Goal: Task Accomplishment & Management: Manage account settings

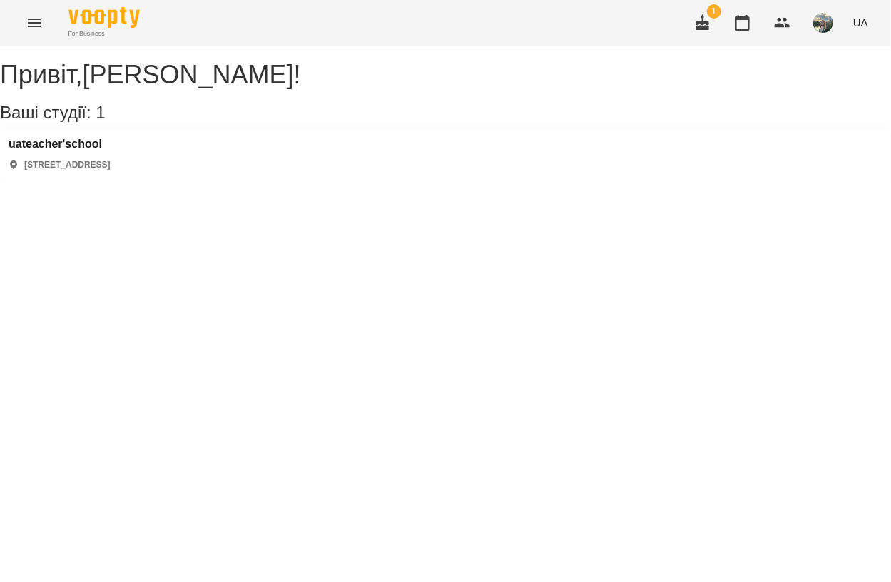
click at [712, 20] on icon "button" at bounding box center [702, 22] width 17 height 17
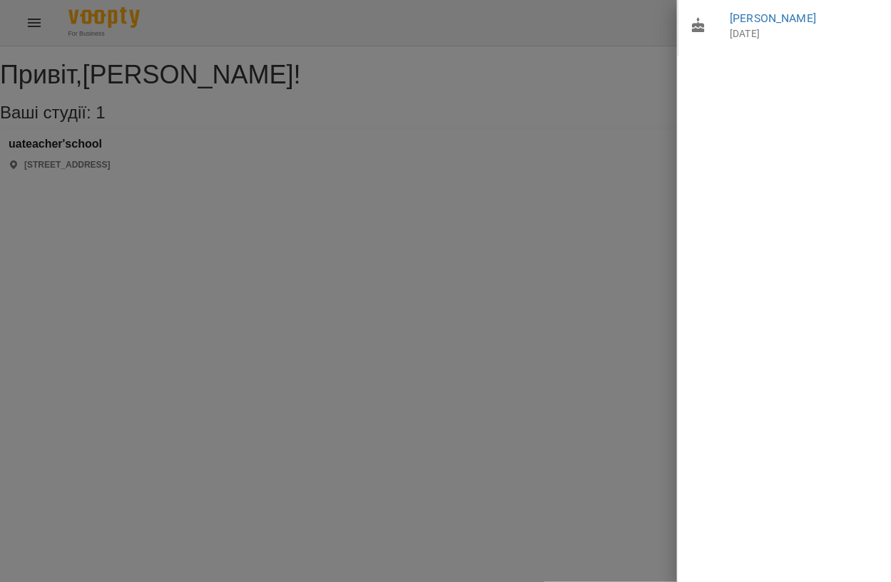
click at [527, 128] on div at bounding box center [445, 291] width 891 height 582
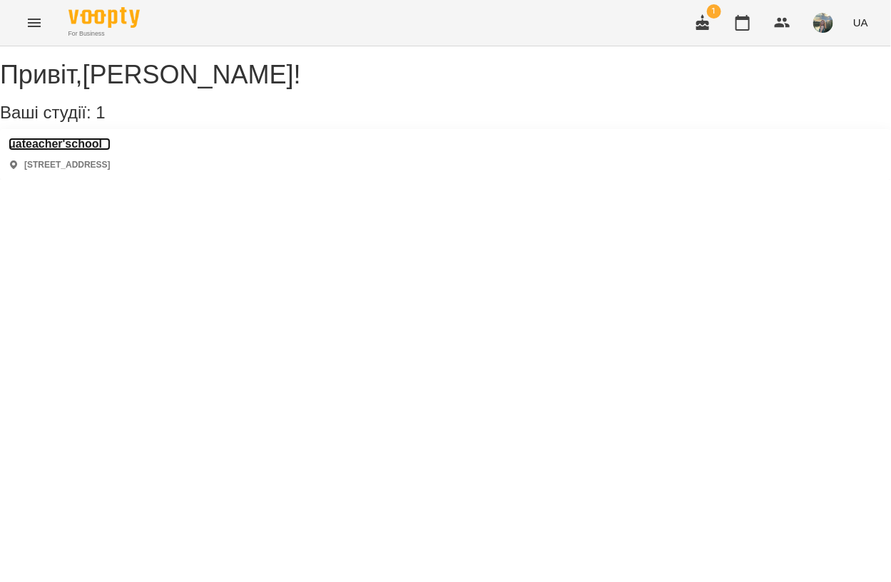
click at [111, 151] on h3 "uateacher'school" at bounding box center [60, 144] width 102 height 13
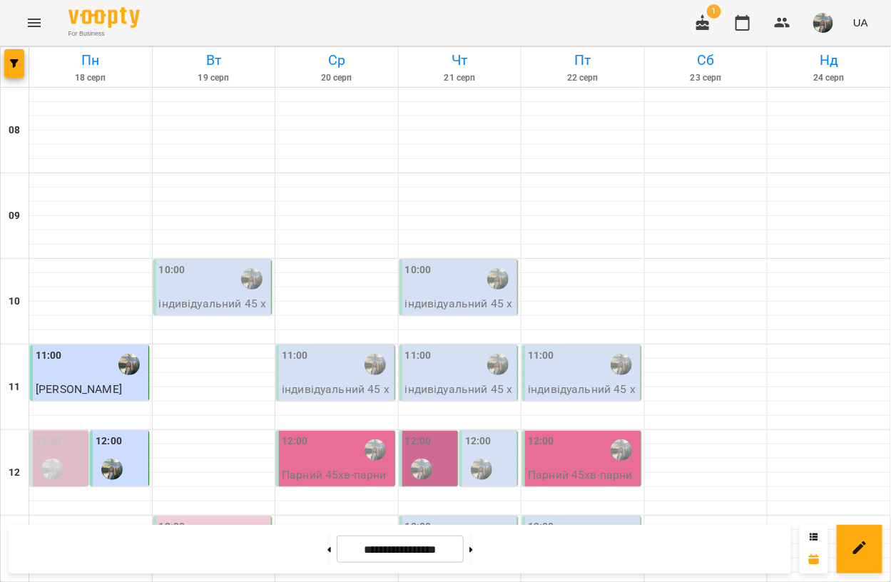
scroll to position [564, 0]
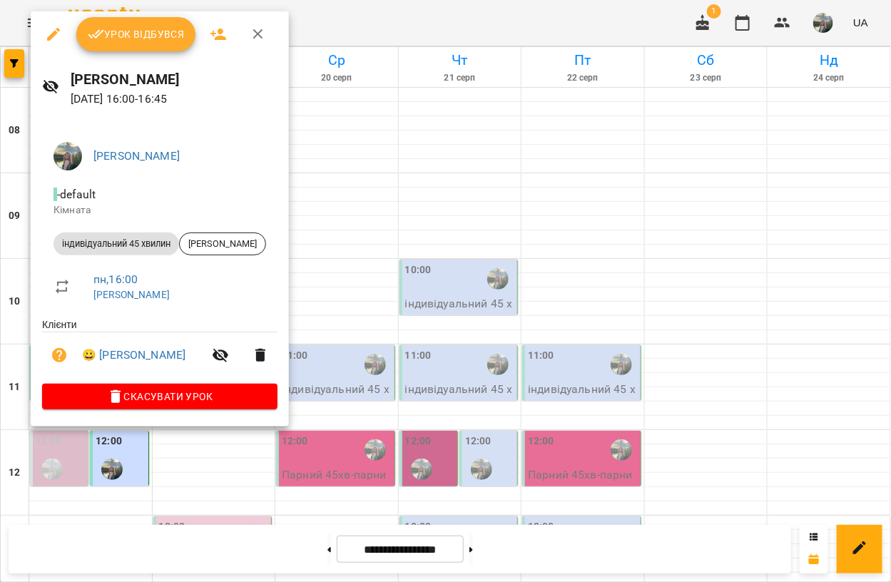
click at [129, 34] on span "Урок відбувся" at bounding box center [136, 34] width 97 height 17
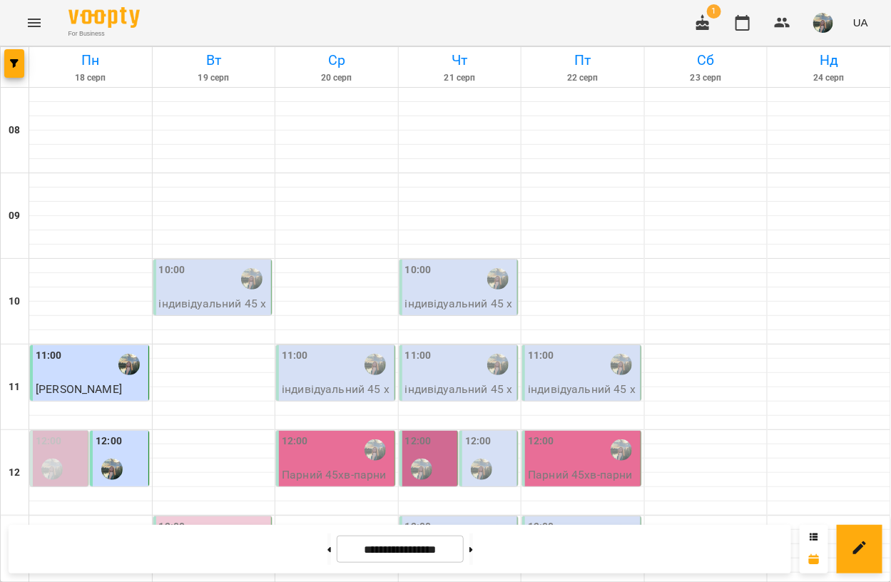
scroll to position [572, 0]
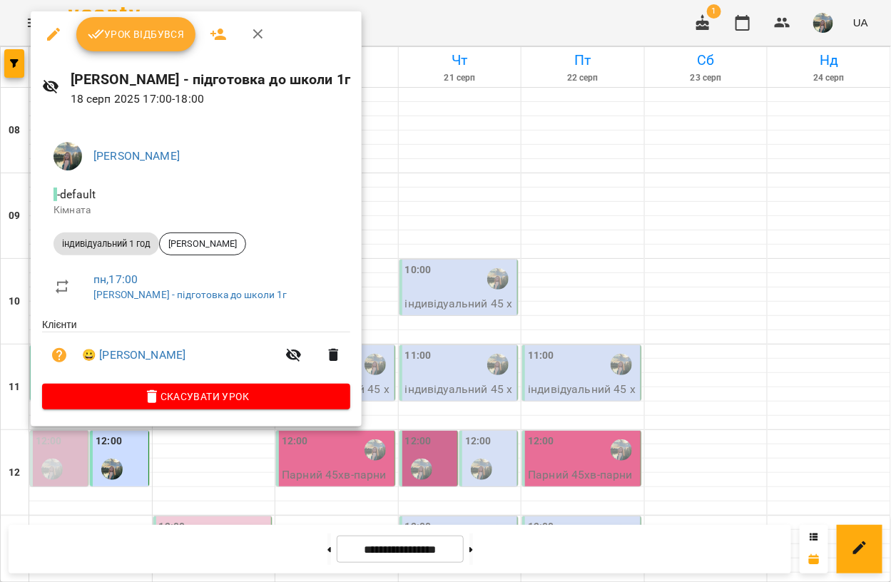
click at [127, 45] on button "Урок відбувся" at bounding box center [136, 34] width 120 height 34
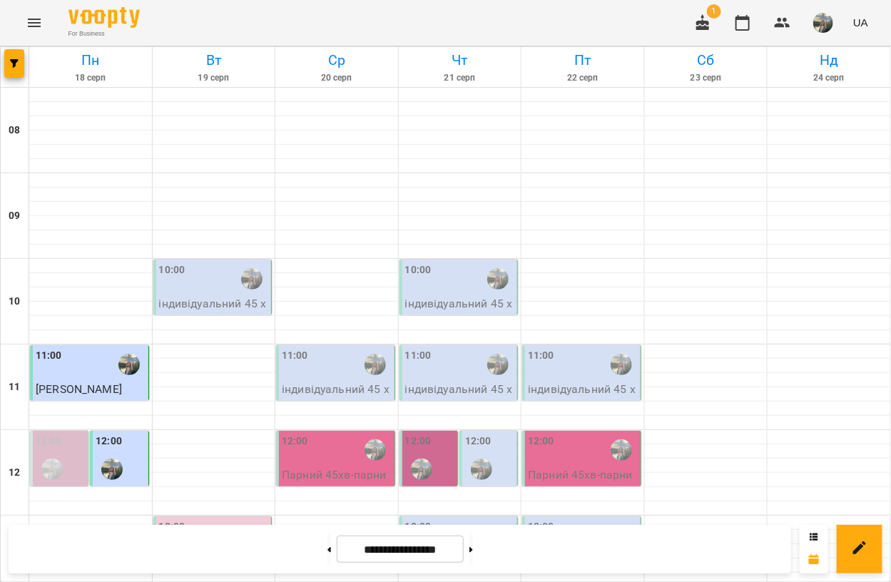
scroll to position [621, 0]
